Goal: Navigation & Orientation: Find specific page/section

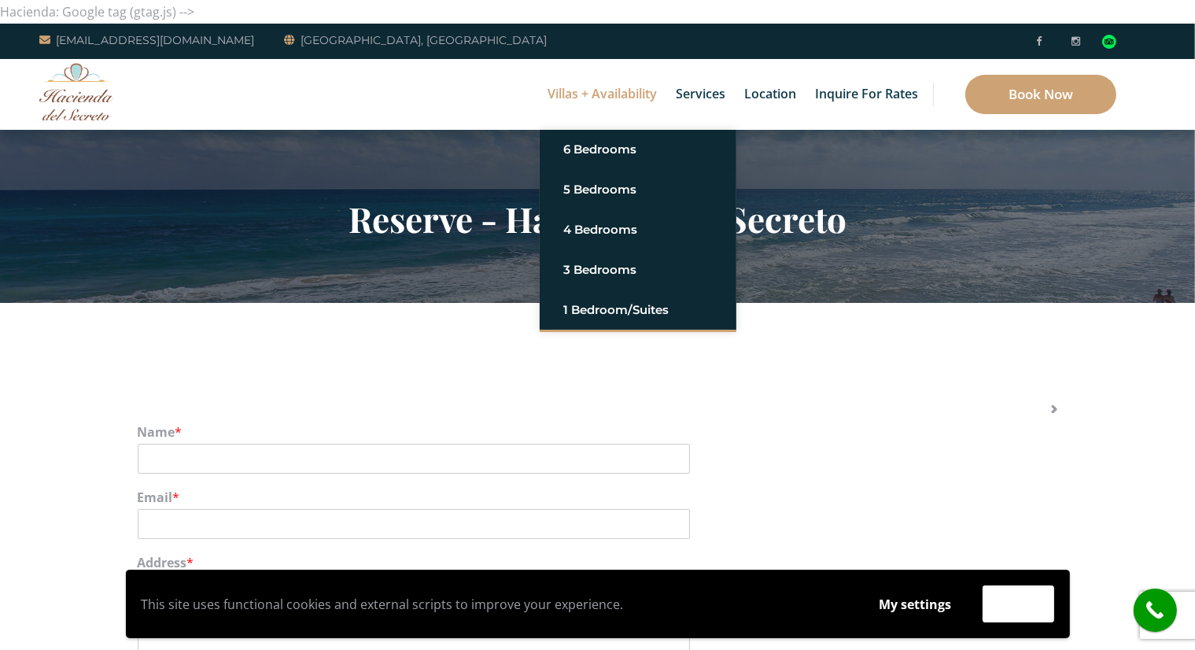
click at [590, 100] on link "Villas + Availability" at bounding box center [602, 94] width 125 height 71
click at [83, 84] on img at bounding box center [76, 91] width 75 height 57
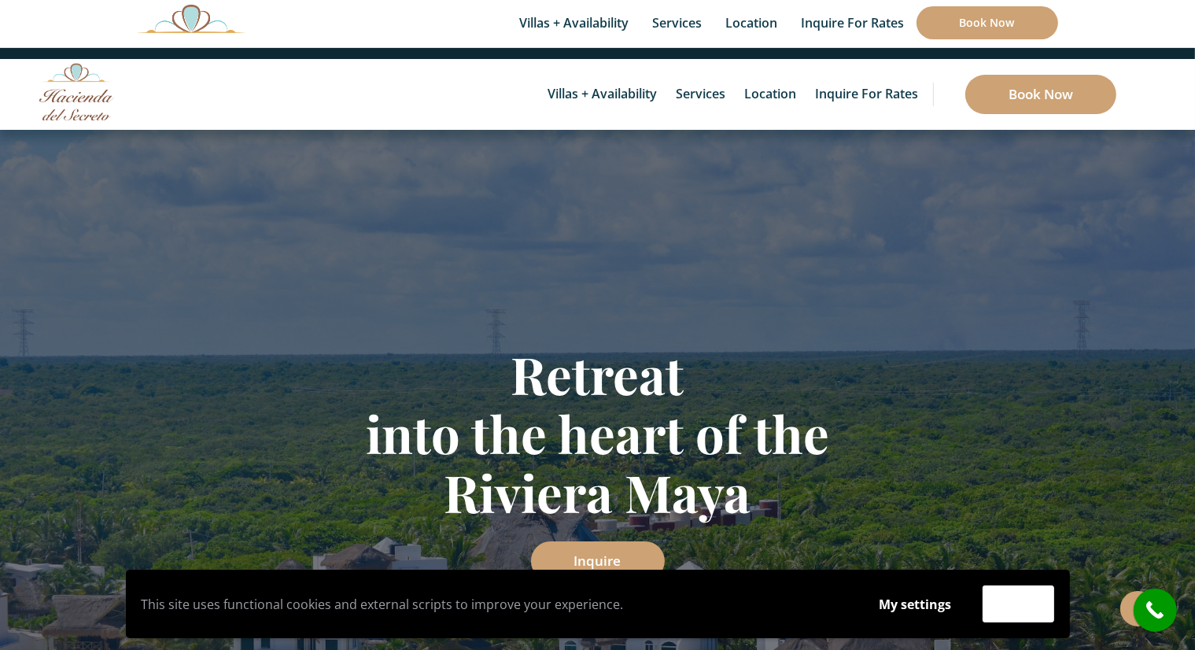
scroll to position [5366, 0]
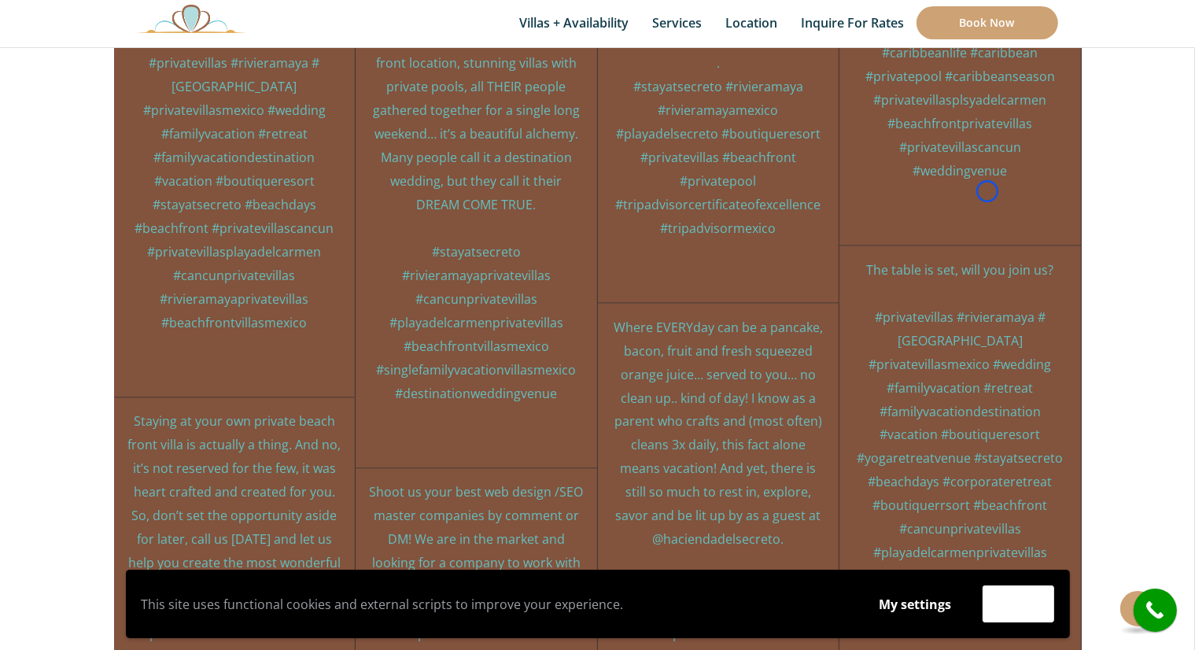
scroll to position [8577, 0]
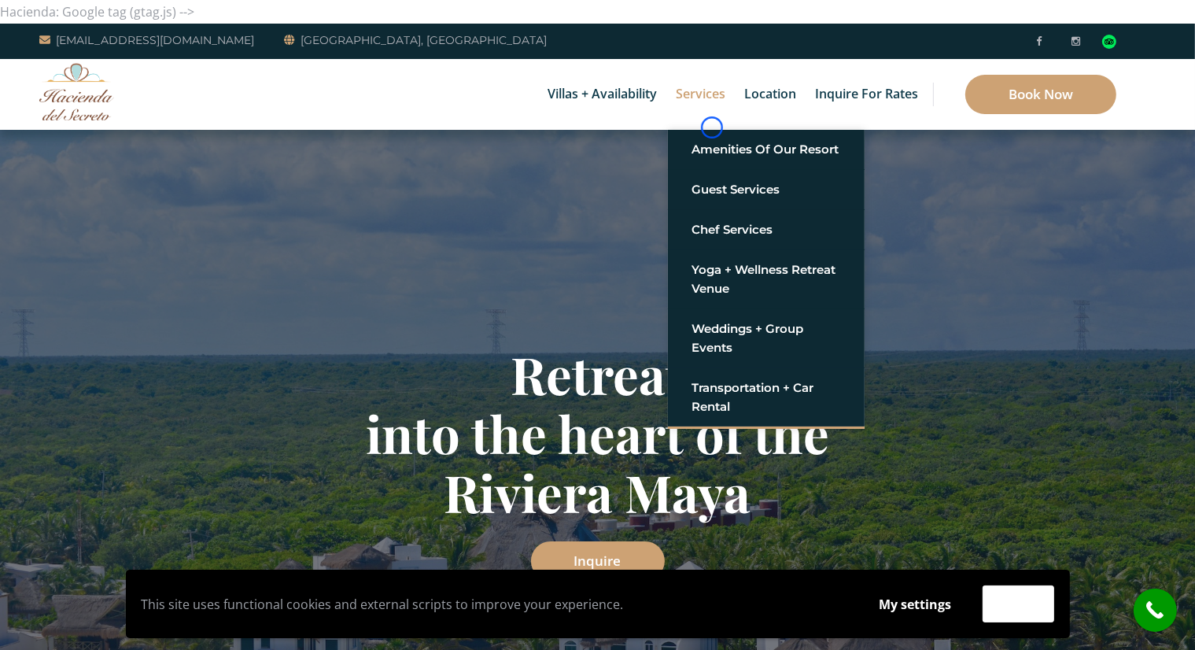
click at [712, 127] on link "Services" at bounding box center [700, 94] width 65 height 71
